Goal: Task Accomplishment & Management: Manage account settings

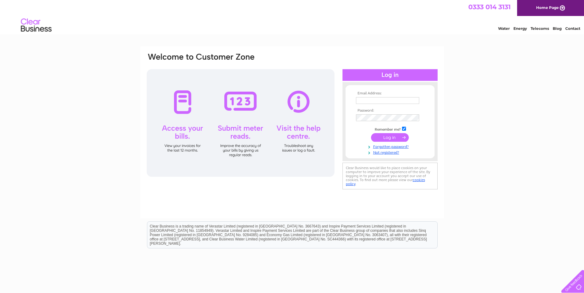
type input "[PERSON_NAME][EMAIL_ADDRESS][DOMAIN_NAME]"
click at [384, 137] on input "submit" at bounding box center [390, 137] width 38 height 9
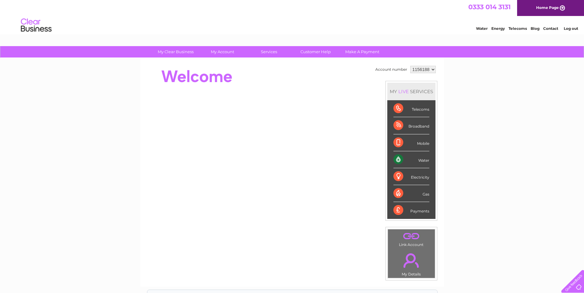
click at [424, 160] on div "Water" at bounding box center [412, 159] width 36 height 17
click at [399, 158] on div "Water" at bounding box center [412, 159] width 36 height 17
click at [425, 160] on div "Water" at bounding box center [412, 159] width 36 height 17
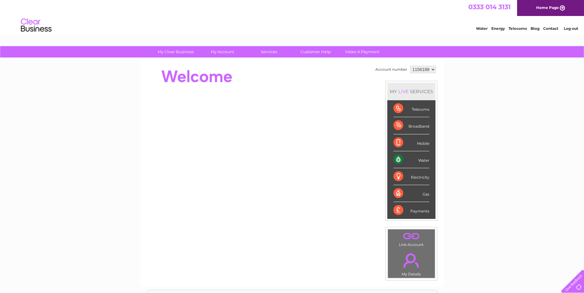
click at [399, 159] on div "Water" at bounding box center [412, 159] width 36 height 17
click at [428, 160] on div "Water" at bounding box center [412, 159] width 36 height 17
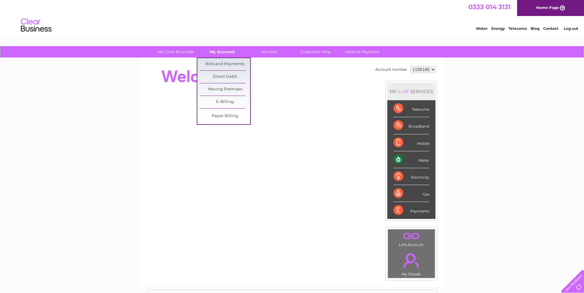
click at [225, 52] on link "My Account" at bounding box center [222, 51] width 51 height 11
click at [224, 64] on link "Bills and Payments" at bounding box center [225, 64] width 51 height 12
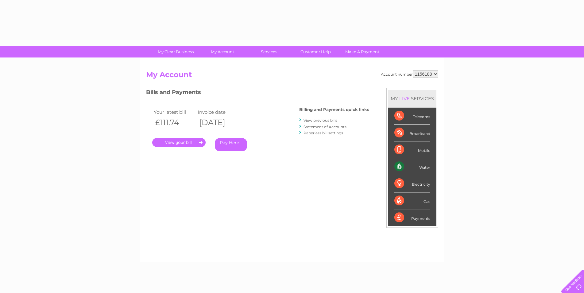
click at [182, 142] on link "." at bounding box center [178, 142] width 53 height 9
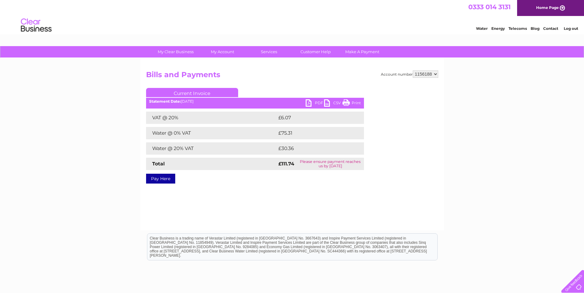
click at [311, 102] on link "PDF" at bounding box center [315, 103] width 18 height 9
